Goal: Complete application form

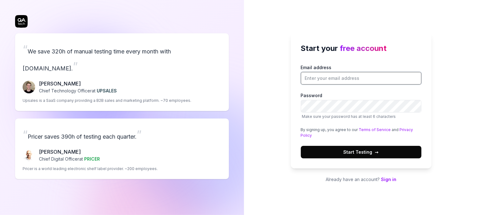
click at [331, 72] on input "Email address" at bounding box center [361, 78] width 120 height 13
type input "[EMAIL_ADDRESS][DOMAIN_NAME]"
click at [355, 149] on span "Start Testing →" at bounding box center [360, 151] width 35 height 7
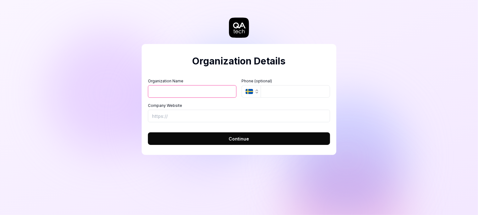
click at [166, 89] on input "Organization Name" at bounding box center [192, 91] width 88 height 13
type input "alcompstudio"
click at [218, 139] on button "Continue" at bounding box center [239, 138] width 182 height 13
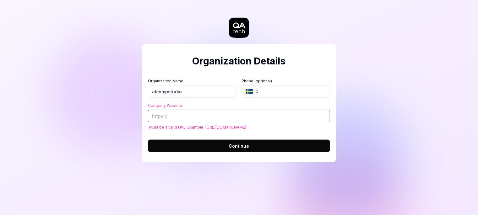
paste input "Доброго дня! Маю великий досвід роботи в різних сферах, зокрема у фінансовій та…"
click at [109, 83] on div "Organization Details Organization Name alcompstudio Organization Logo (Square m…" at bounding box center [239, 107] width 478 height 215
click at [190, 115] on input "Company Website" at bounding box center [239, 116] width 182 height 13
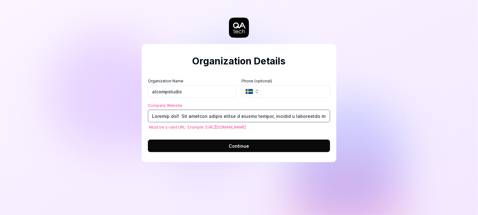
paste input "https://apix-drive.com/"
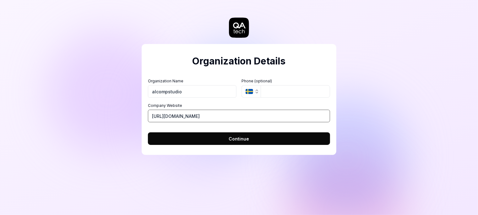
type input "https://apix-drive.com/"
click at [250, 137] on button "Continue" at bounding box center [239, 138] width 182 height 13
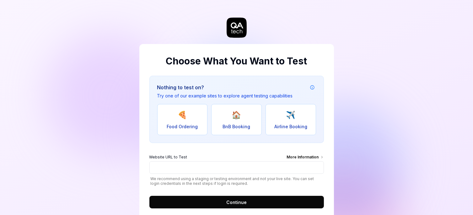
scroll to position [16, 0]
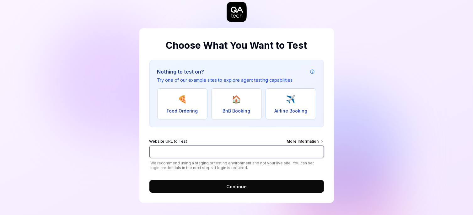
click at [170, 149] on input "Website URL to Test More Information" at bounding box center [236, 151] width 174 height 13
paste input "https://apix-drive.com/ru/instagram/keycrm"
type input "https://apix-drive.com/ru/instagram/keycrm"
click at [210, 180] on button "Continue" at bounding box center [236, 186] width 174 height 13
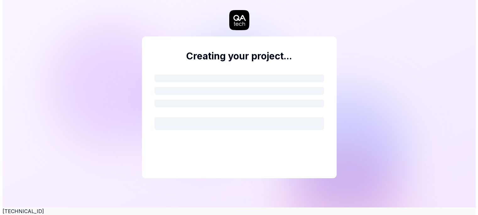
scroll to position [0, 0]
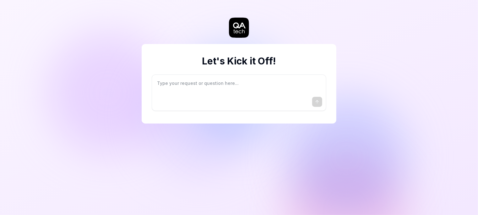
type textarea "*"
type textarea "I"
type textarea "*"
type textarea "I"
type textarea "*"
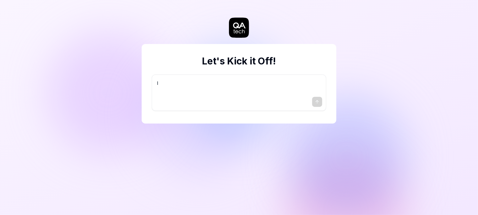
type textarea "I w"
type textarea "*"
type textarea "I wa"
type textarea "*"
type textarea "I wan"
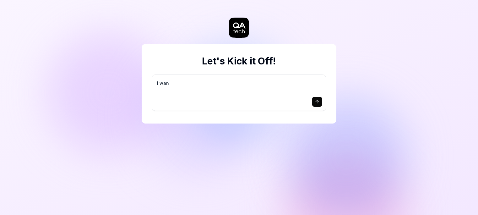
type textarea "*"
type textarea "I want"
type textarea "*"
type textarea "I want"
type textarea "*"
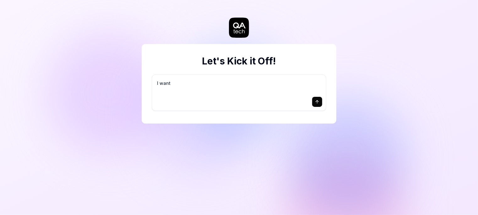
type textarea "I want a"
type textarea "*"
type textarea "I want a"
type textarea "*"
type textarea "I want a g"
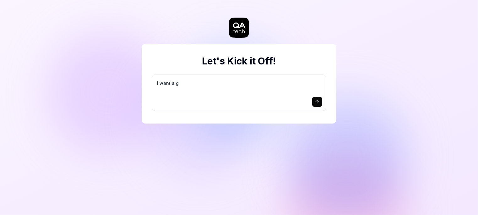
type textarea "*"
type textarea "I want a go"
type textarea "*"
type textarea "I want a goo"
type textarea "*"
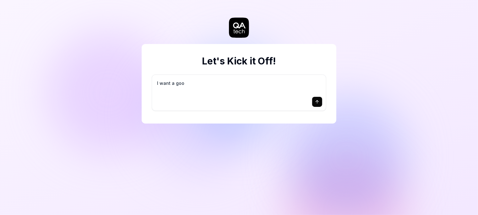
type textarea "I want a good"
type textarea "*"
type textarea "I want a good"
type textarea "*"
type textarea "I want a good t"
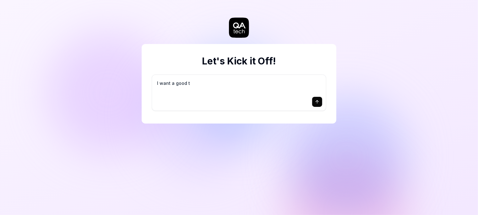
type textarea "*"
type textarea "I want a good te"
type textarea "*"
type textarea "I want a good tes"
type textarea "*"
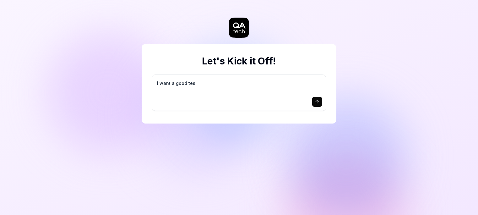
type textarea "I want a good test"
type textarea "*"
type textarea "I want a good test"
type textarea "*"
type textarea "I want a good test s"
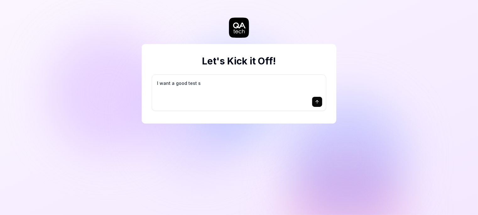
type textarea "*"
type textarea "I want a good test se"
type textarea "*"
type textarea "I want a good test set"
type textarea "*"
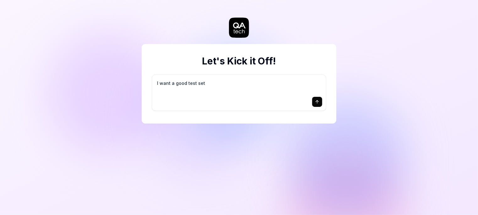
type textarea "I want a good test setu"
type textarea "*"
type textarea "I want a good test setup"
type textarea "*"
type textarea "I want a good test setup"
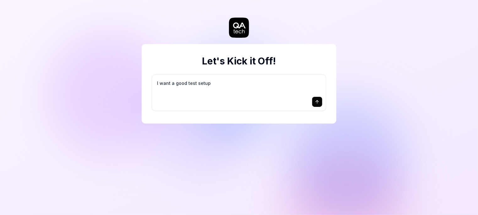
type textarea "*"
type textarea "I want a good test setup f"
type textarea "*"
type textarea "I want a good test setup fo"
type textarea "*"
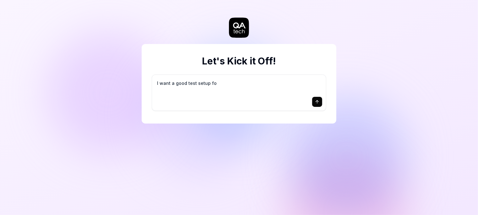
type textarea "I want a good test setup for"
type textarea "*"
type textarea "I want a good test setup for"
type textarea "*"
type textarea "I want a good test setup for m"
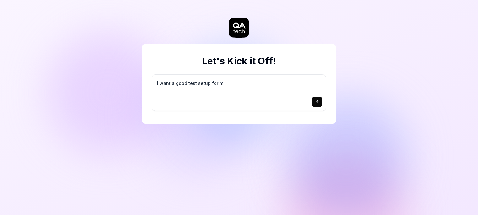
type textarea "*"
type textarea "I want a good test setup for my"
type textarea "*"
type textarea "I want a good test setup for my"
type textarea "*"
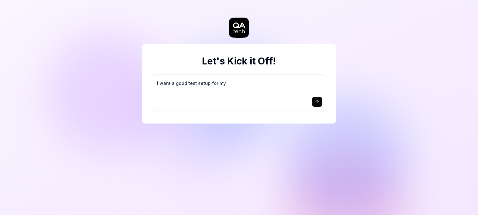
type textarea "I want a good test setup for my s"
type textarea "*"
type textarea "I want a good test setup for my si"
type textarea "*"
type textarea "I want a good test setup for my sit"
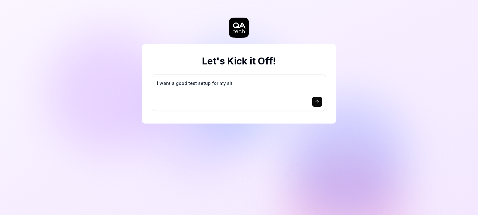
type textarea "*"
type textarea "I want a good test setup for my site"
type textarea "*"
type textarea "I want a good test setup for my site"
type textarea "*"
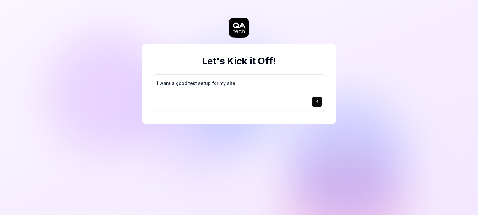
type textarea "I want a good test setup for my site -"
type textarea "*"
type textarea "I want a good test setup for my site -"
type textarea "*"
type textarea "I want a good test setup for my site - h"
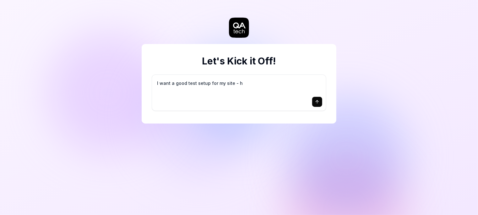
type textarea "*"
type textarea "I want a good test setup for my site - he"
type textarea "*"
type textarea "I want a good test setup for my site - hel"
type textarea "*"
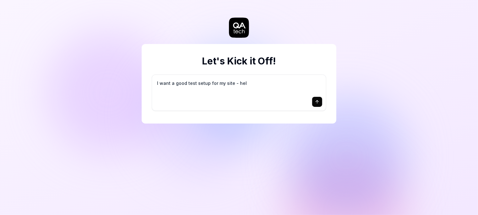
type textarea "I want a good test setup for my site - help"
type textarea "*"
type textarea "I want a good test setup for my site - help"
type textarea "*"
type textarea "I want a good test setup for my site - help m"
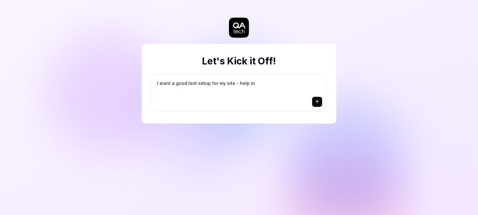
type textarea "*"
type textarea "I want a good test setup for my site - help me"
type textarea "*"
type textarea "I want a good test setup for my site - help me"
type textarea "*"
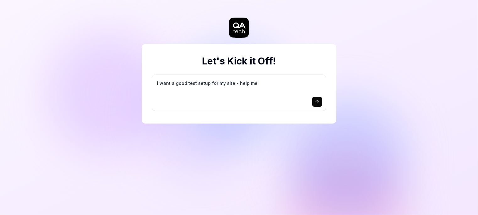
type textarea "I want a good test setup for my site - help me c"
type textarea "*"
type textarea "I want a good test setup for my site - help me cr"
type textarea "*"
type textarea "I want a good test setup for my site - help me cre"
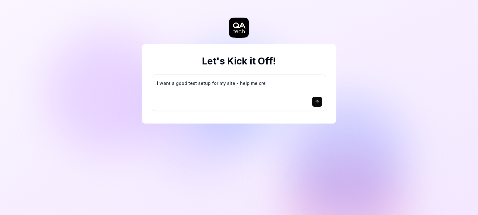
type textarea "*"
type textarea "I want a good test setup for my site - help me crea"
type textarea "*"
type textarea "I want a good test setup for my site - help me creat"
type textarea "*"
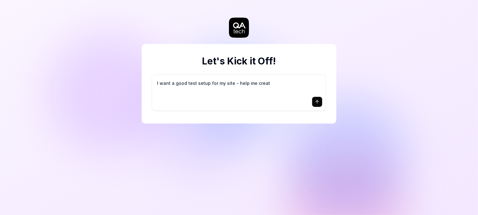
type textarea "I want a good test setup for my site - help me create"
type textarea "*"
type textarea "I want a good test setup for my site - help me create"
type textarea "*"
type textarea "I want a good test setup for my site - help me create t"
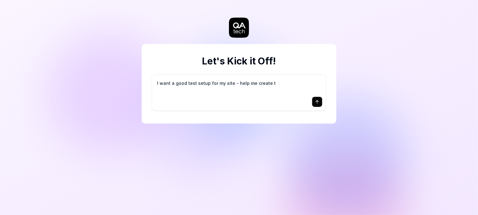
type textarea "*"
type textarea "I want a good test setup for my site - help me create th"
type textarea "*"
type textarea "I want a good test setup for my site - help me create the"
type textarea "*"
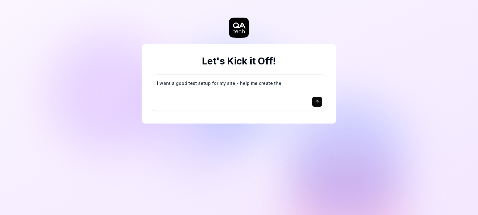
type textarea "I want a good test setup for my site - help me create the"
type textarea "*"
type textarea "I want a good test setup for my site - help me create the f"
type textarea "*"
type textarea "I want a good test setup for my site - help me create the fi"
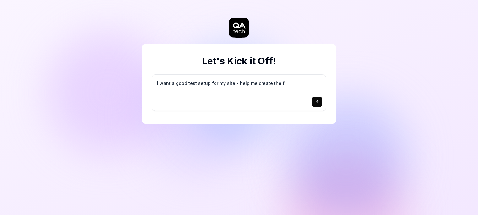
type textarea "*"
type textarea "I want a good test setup for my site - help me create the fir"
type textarea "*"
type textarea "I want a good test setup for my site - help me create the firs"
type textarea "*"
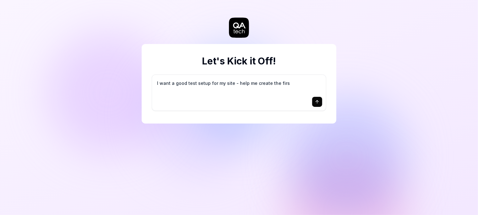
type textarea "I want a good test setup for my site - help me create the first"
type textarea "*"
type textarea "I want a good test setup for my site - help me create the first"
type textarea "*"
type textarea "I want a good test setup for my site - help me create the first 3"
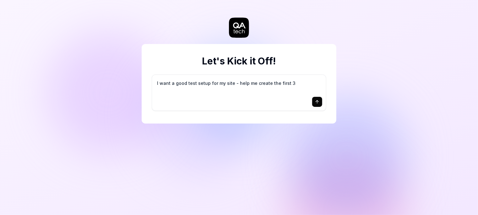
type textarea "*"
type textarea "I want a good test setup for my site - help me create the first 3-"
type textarea "*"
type textarea "I want a good test setup for my site - help me create the first 3-5"
type textarea "*"
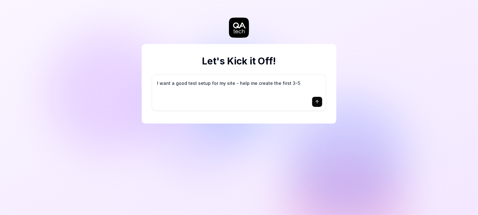
type textarea "I want a good test setup for my site - help me create the first 3-5"
type textarea "*"
type textarea "I want a good test setup for my site - help me create the first 3-5 t"
type textarea "*"
type textarea "I want a good test setup for my site - help me create the first 3-5 te"
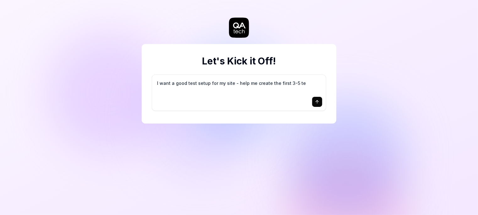
type textarea "*"
type textarea "I want a good test setup for my site - help me create the first 3-5 tes"
type textarea "*"
type textarea "I want a good test setup for my site - help me create the first 3-5 test"
type textarea "*"
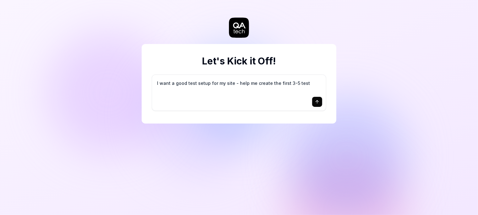
type textarea "I want a good test setup for my site - help me create the first 3-5 test"
type textarea "*"
type textarea "I want a good test setup for my site - help me create the first 3-5 test c"
type textarea "*"
type textarea "I want a good test setup for my site - help me create the first 3-5 test ca"
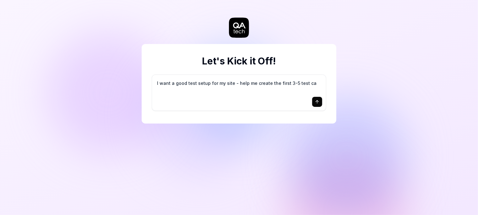
type textarea "*"
type textarea "I want a good test setup for my site - help me create the first 3-5 test cas"
type textarea "*"
type textarea "I want a good test setup for my site - help me create the first 3-5 test case"
type textarea "*"
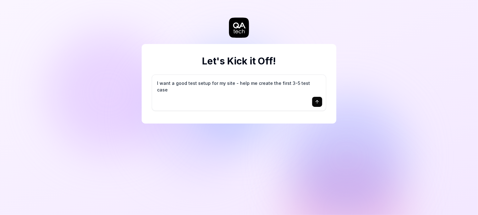
type textarea "I want a good test setup for my site - help me create the first 3-5 test cases"
click at [321, 102] on button "submit" at bounding box center [317, 102] width 10 height 10
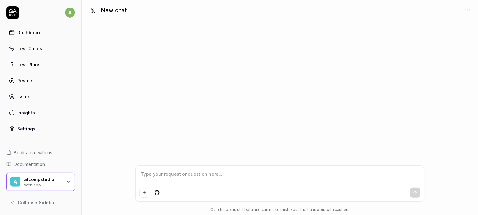
type textarea "*"
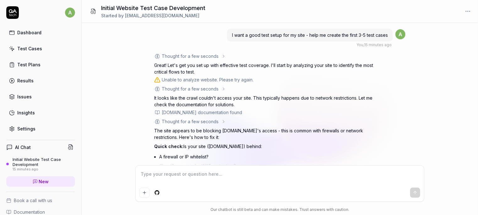
scroll to position [94, 0]
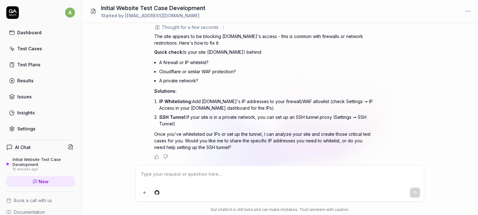
type textarea "*"
